Goal: Task Accomplishment & Management: Use online tool/utility

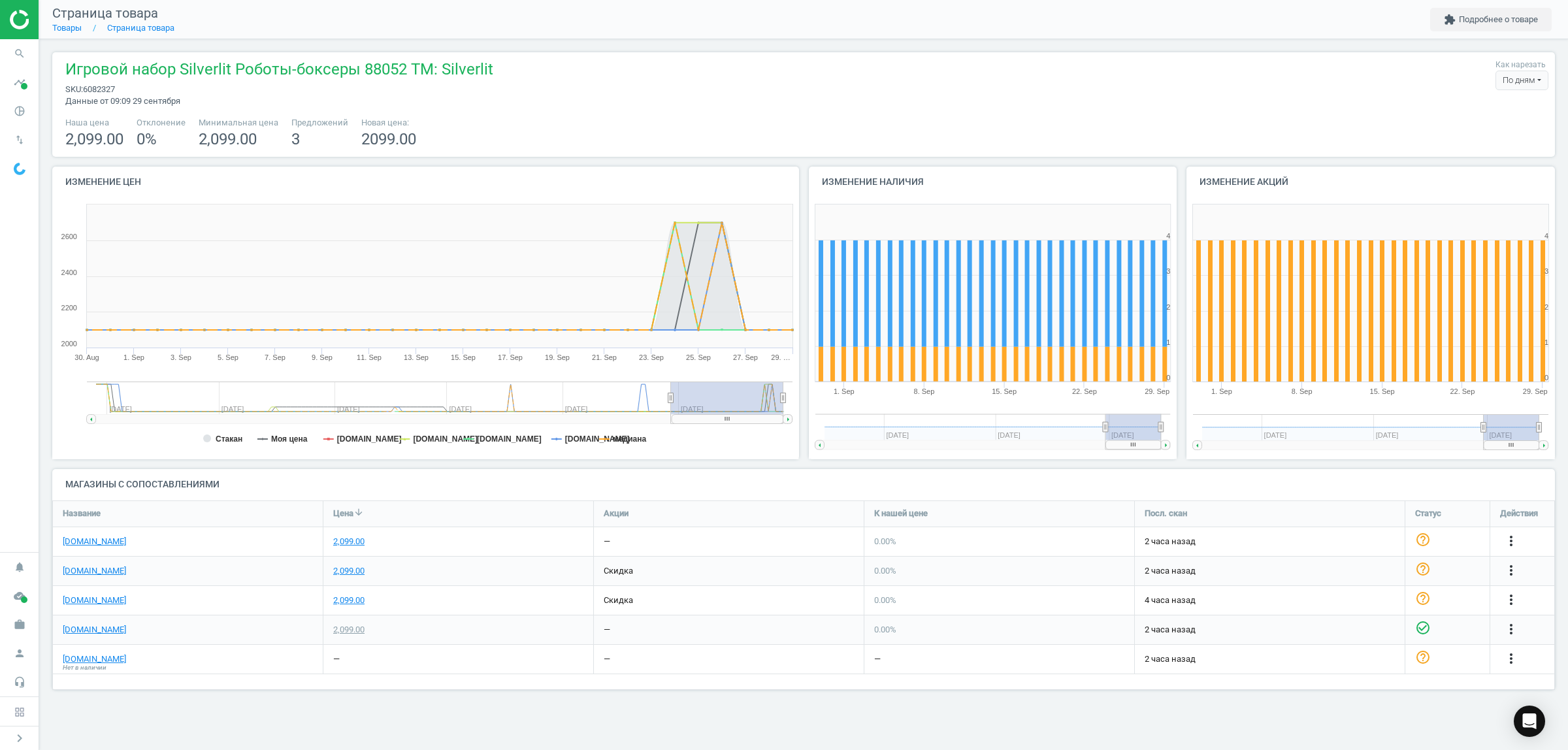
scroll to position [214, 1527]
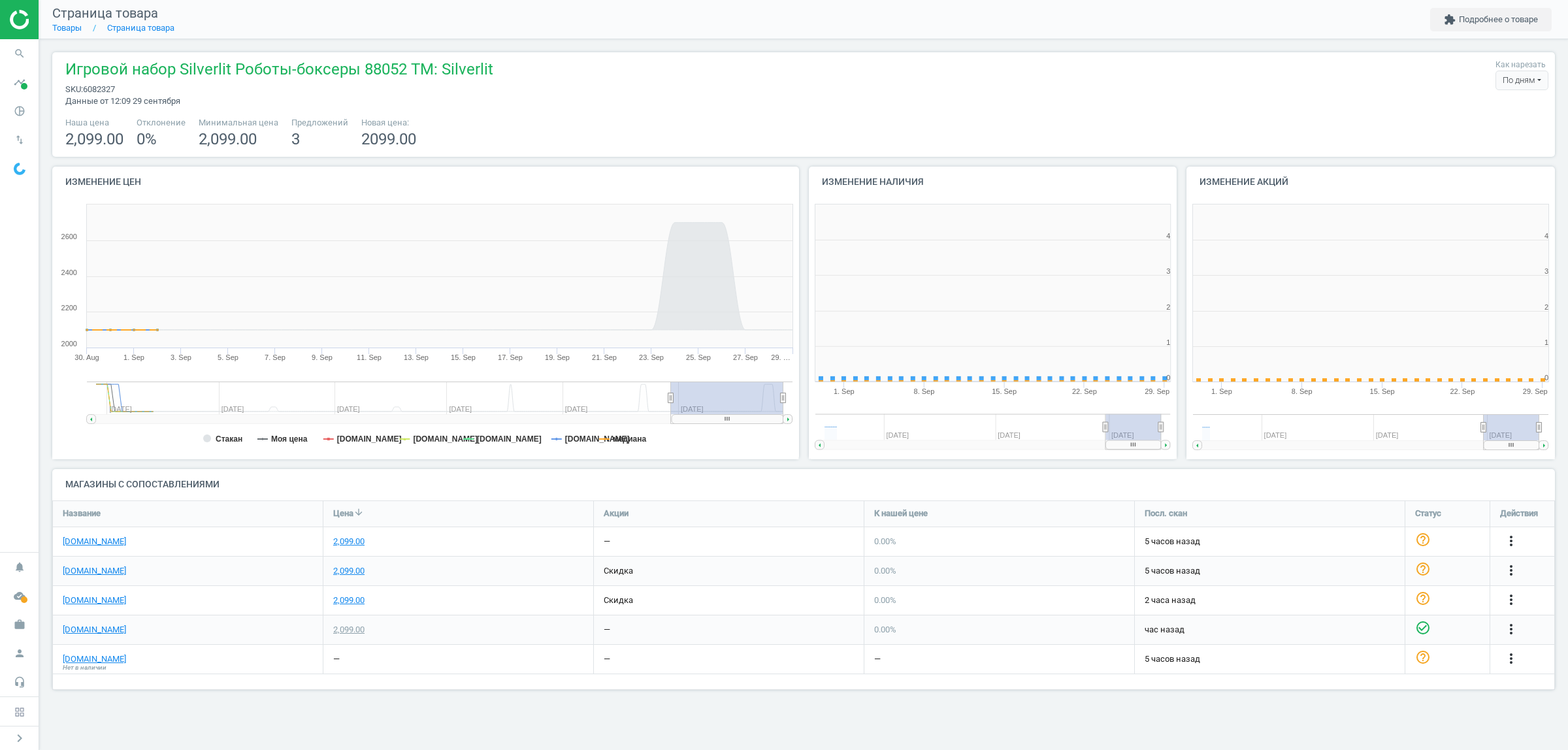
scroll to position [286, 393]
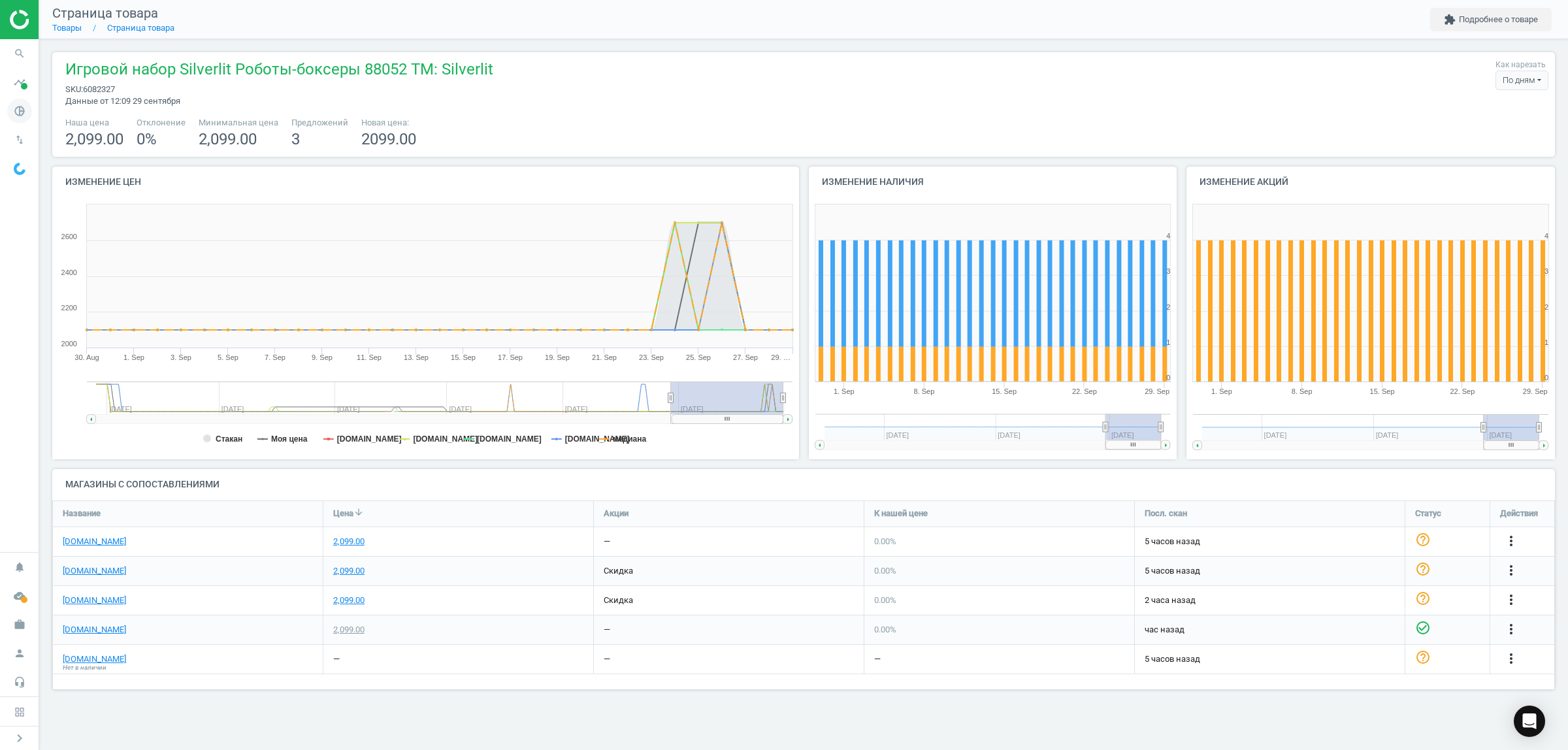
click at [23, 115] on icon "pie_chart_outlined" at bounding box center [19, 111] width 25 height 25
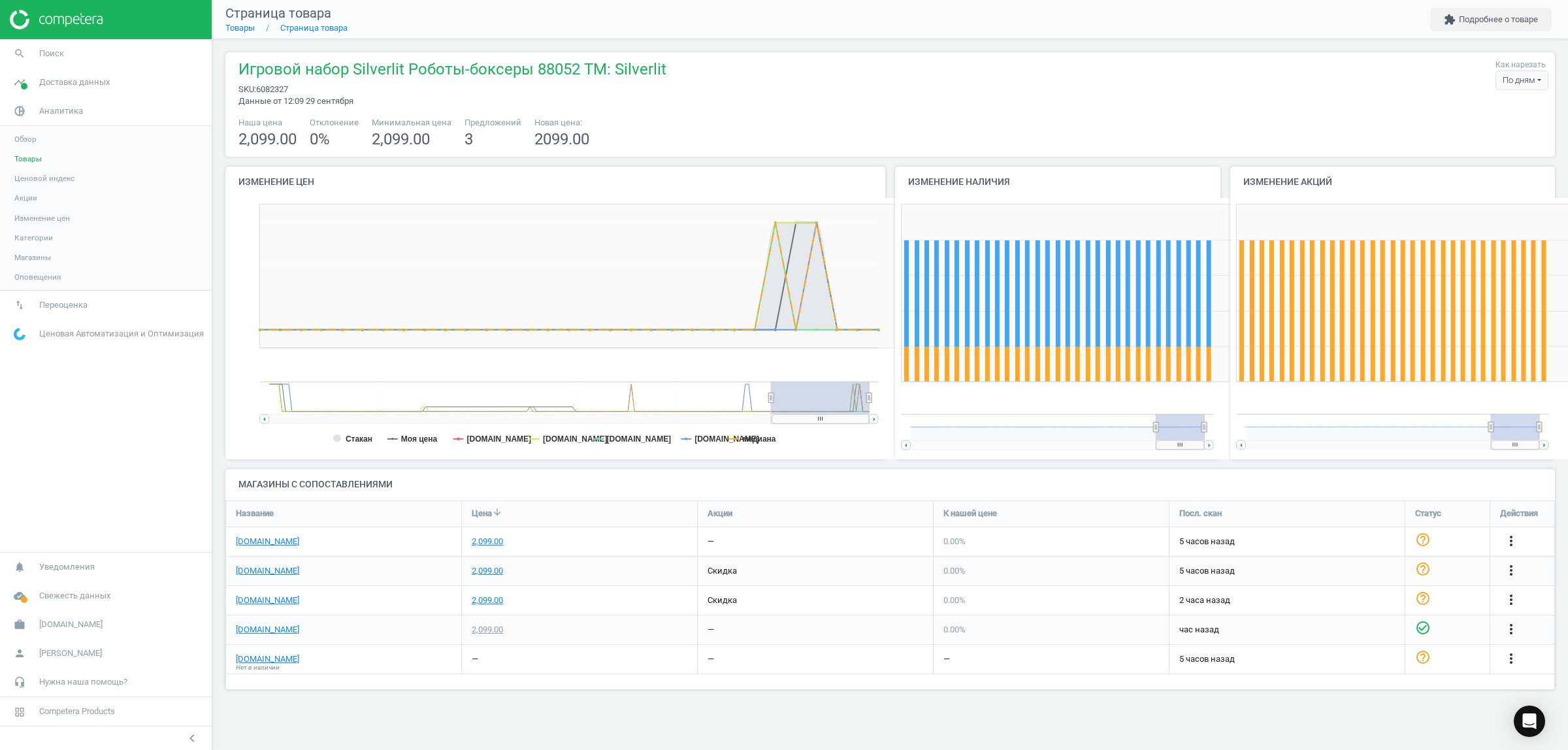
scroll to position [6, 7]
click at [35, 161] on span "Товары" at bounding box center [29, 158] width 28 height 10
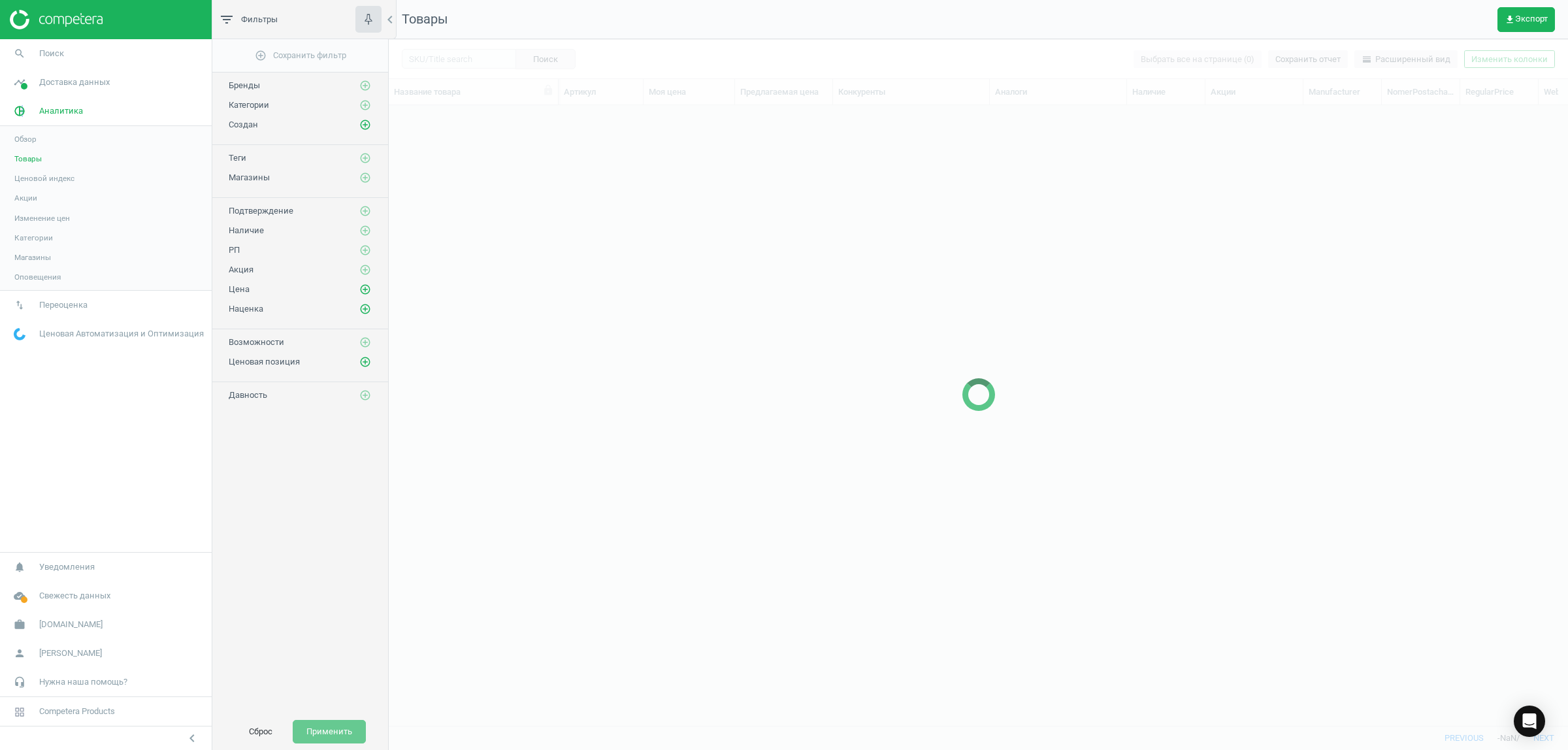
scroll to position [595, 1167]
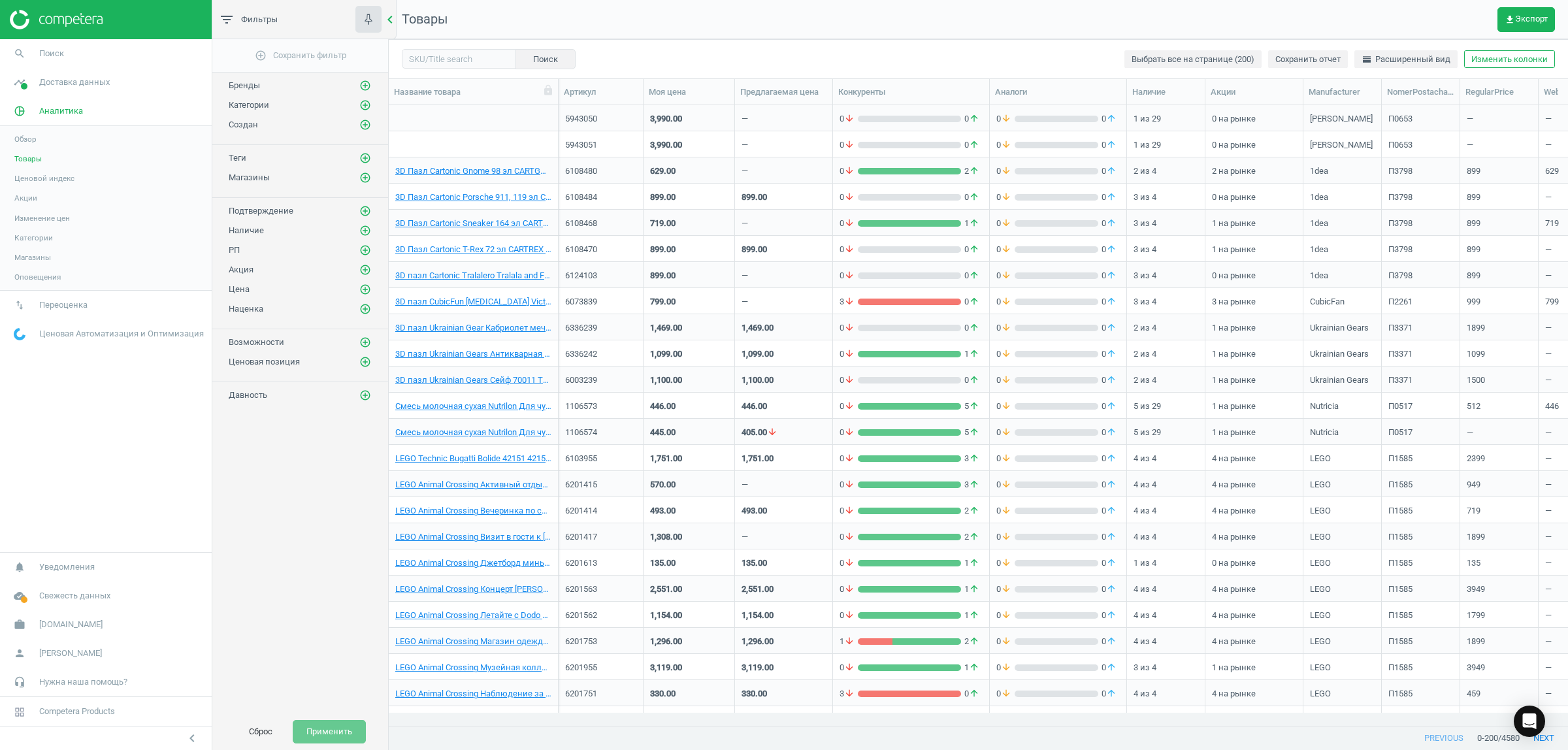
click at [390, 20] on icon "chevron_left" at bounding box center [389, 19] width 16 height 16
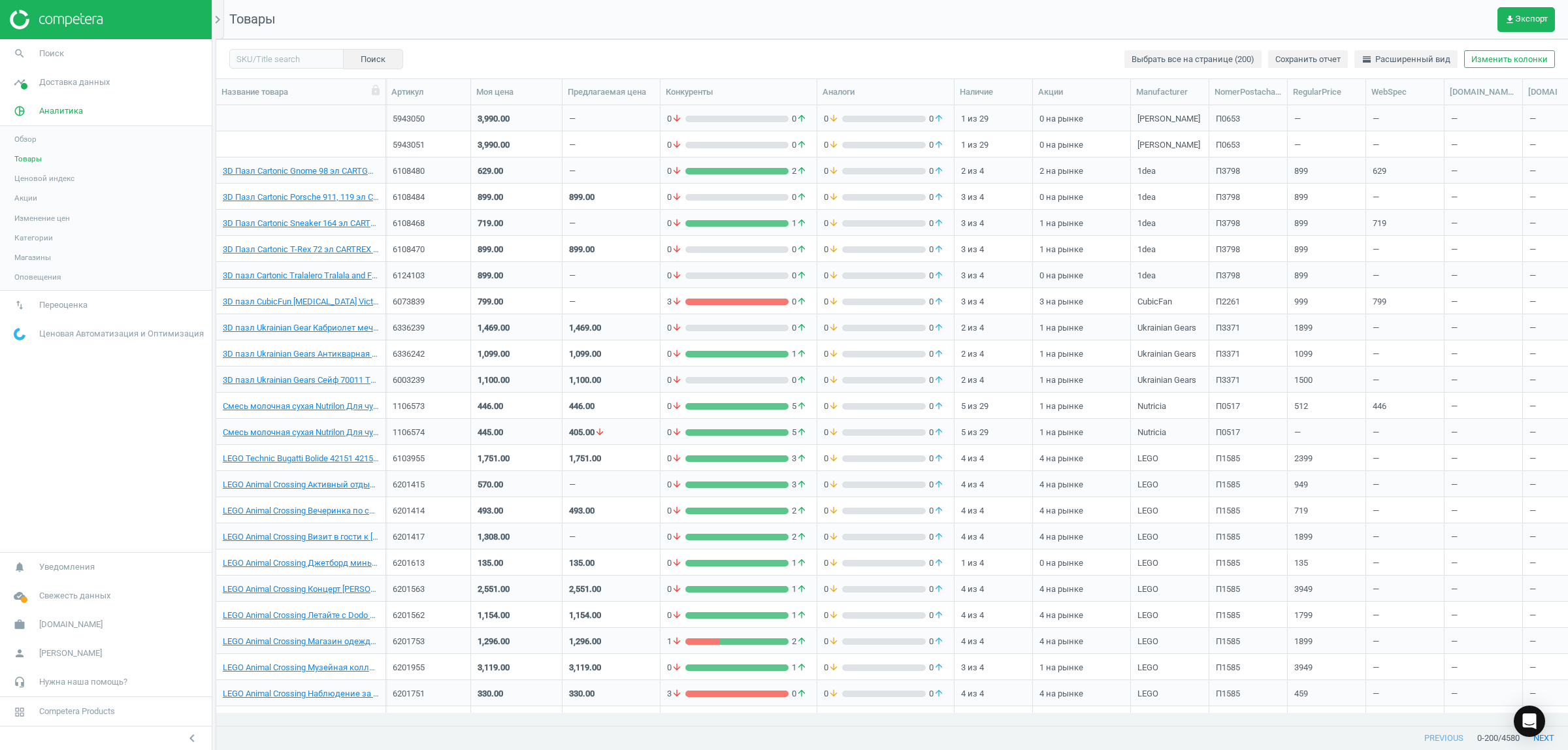
scroll to position [595, 1339]
click at [1524, 27] on button "get_app Экспорт" at bounding box center [1526, 19] width 57 height 25
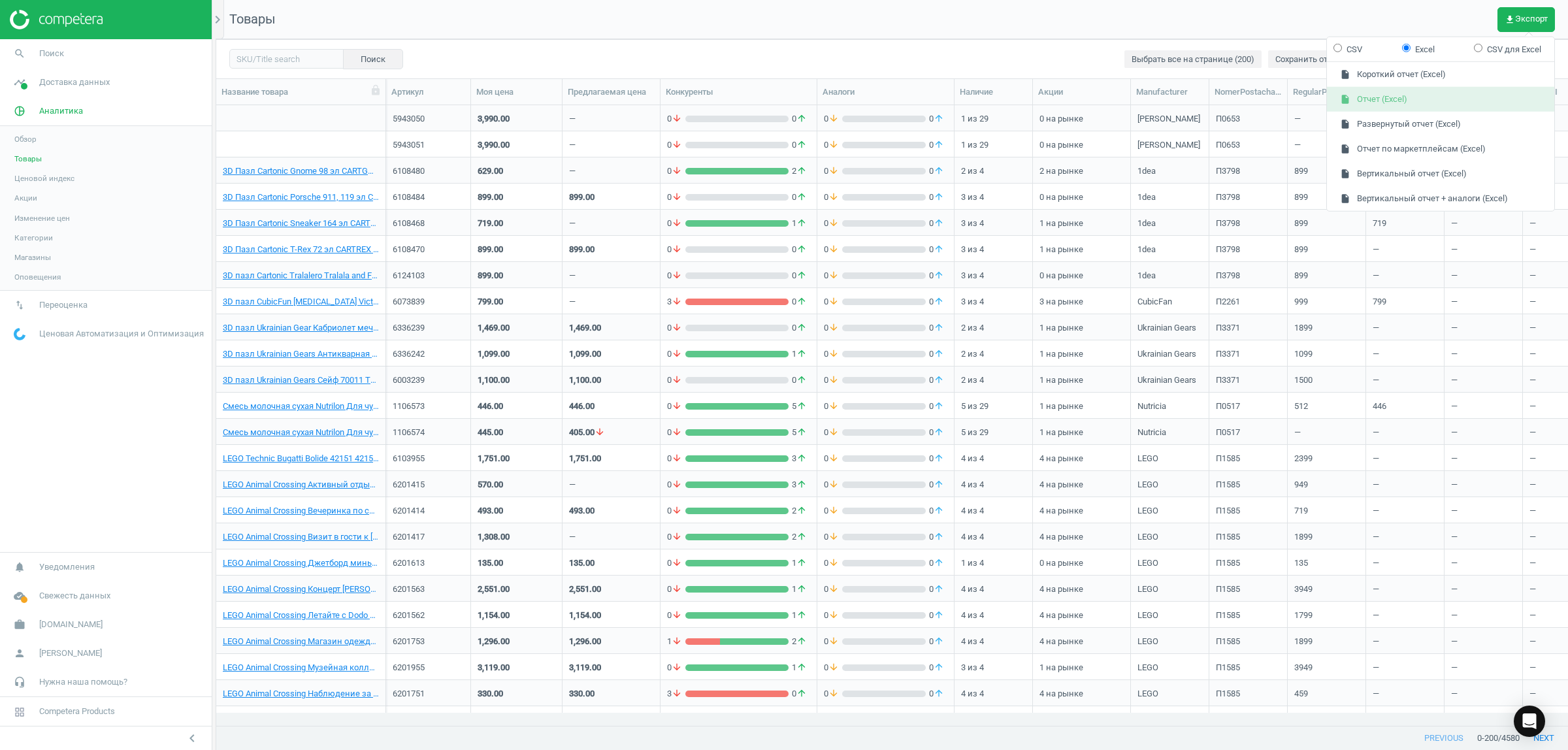
click at [1416, 100] on button "insert_drive_file Отчет (Excel)" at bounding box center [1441, 99] width 227 height 25
